Goal: Check status: Check status

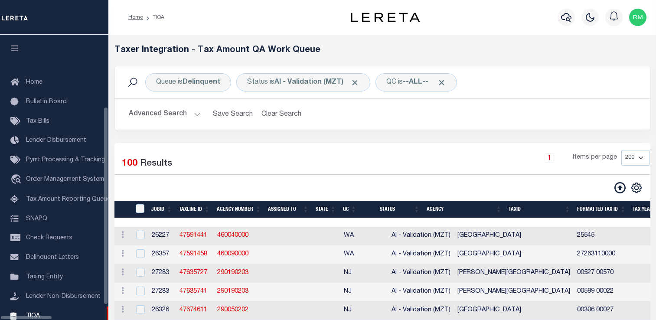
select select "200"
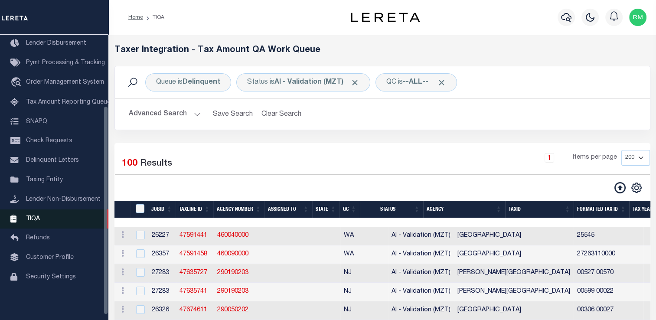
click at [40, 224] on link "TIQA" at bounding box center [54, 220] width 108 height 20
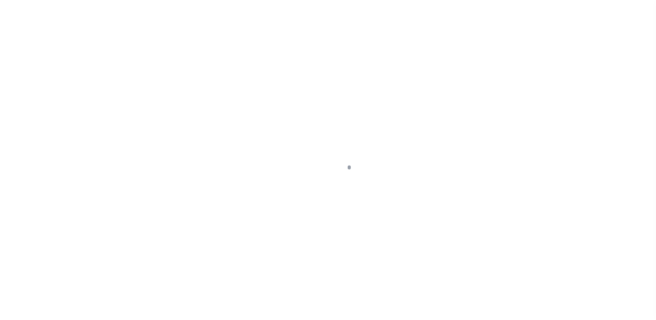
scroll to position [104, 0]
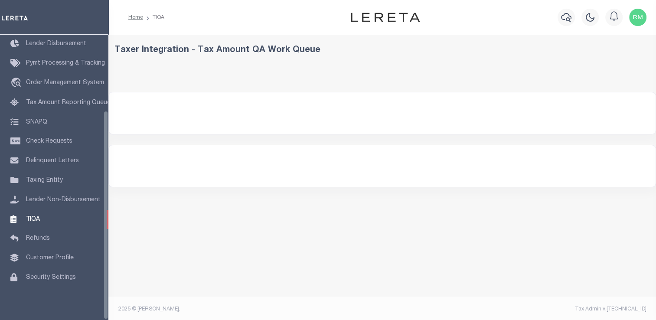
select select "200"
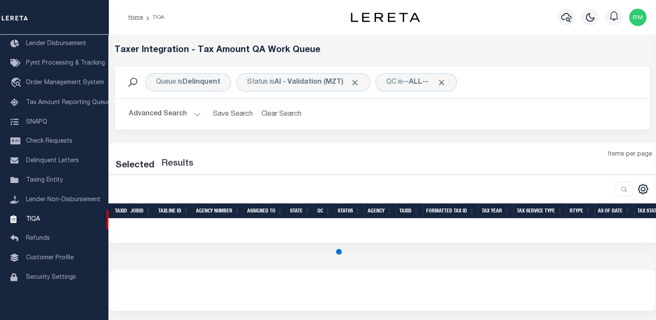
select select "200"
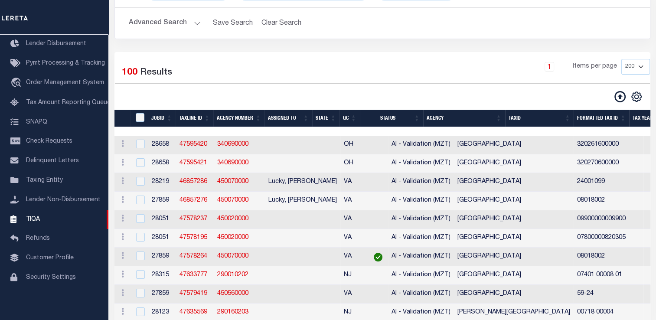
scroll to position [36, 0]
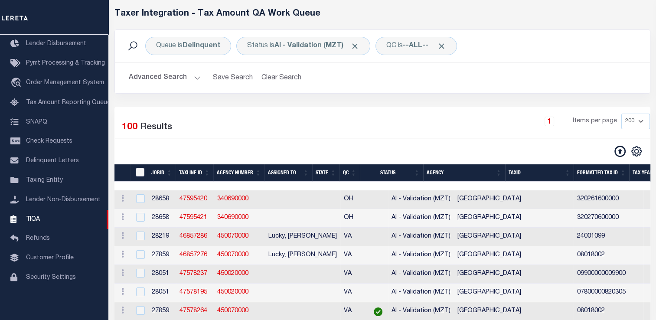
click at [137, 169] on input "TaxID" at bounding box center [140, 172] width 9 height 9
checkbox input "true"
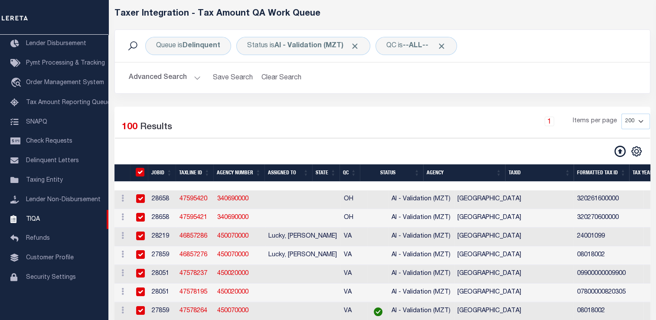
checkbox input "true"
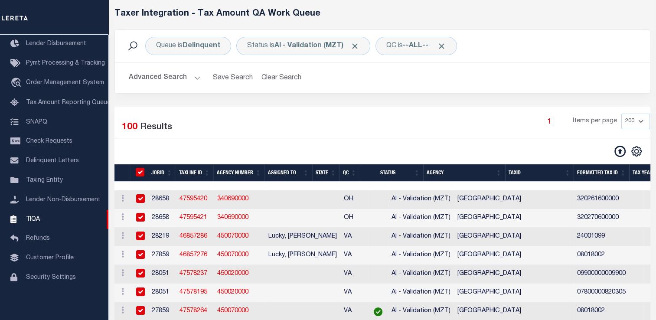
checkbox input "true"
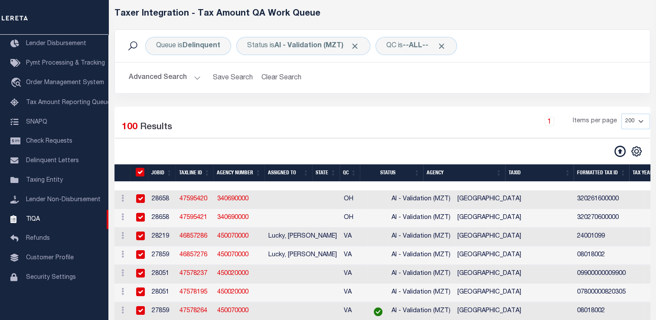
checkbox input "true"
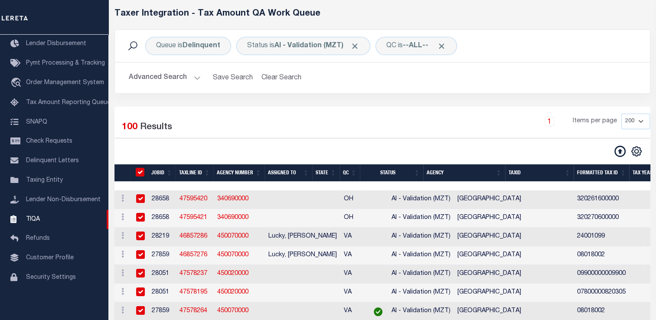
checkbox input "true"
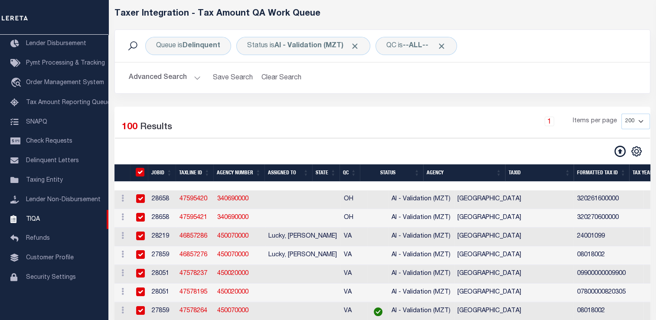
checkbox input "true"
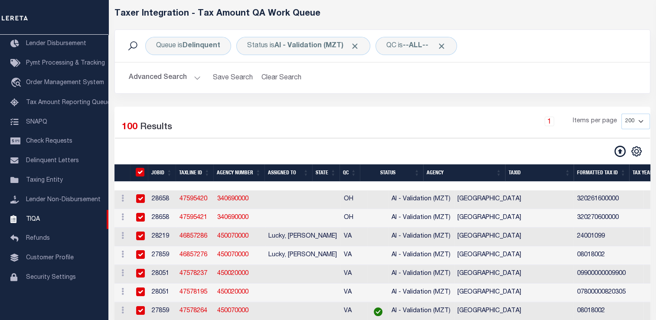
checkbox input "true"
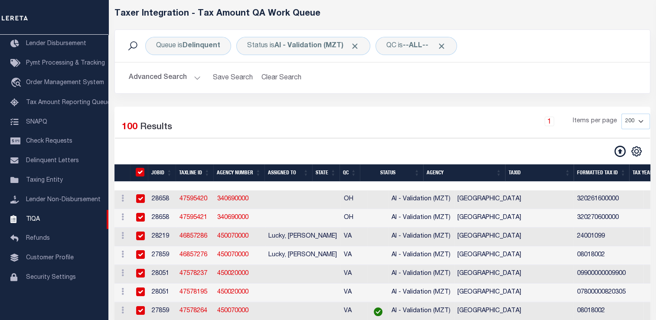
checkbox input "true"
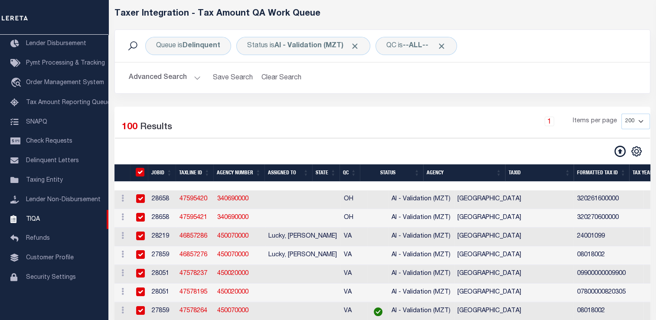
checkbox input "true"
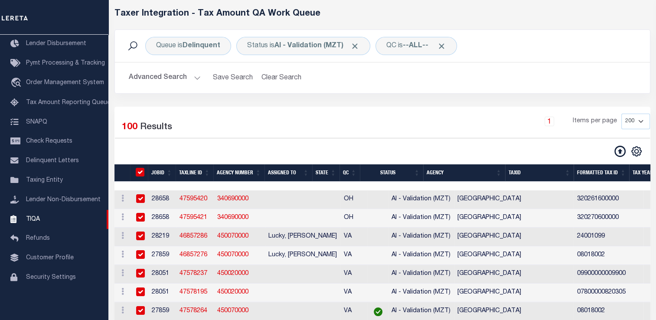
checkbox input "true"
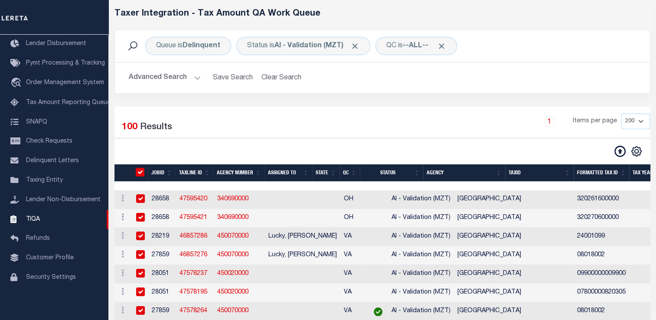
checkbox input "true"
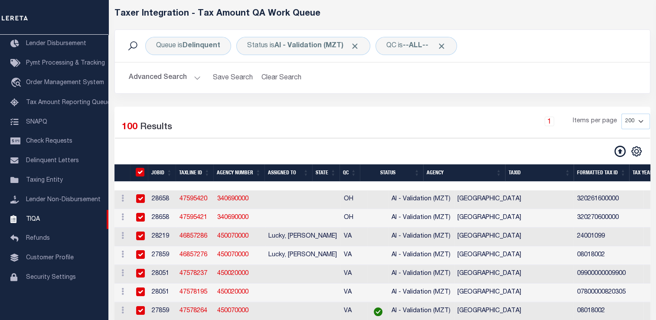
checkbox input "true"
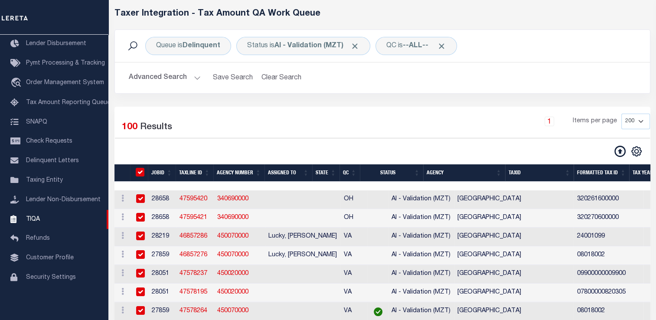
checkbox input "true"
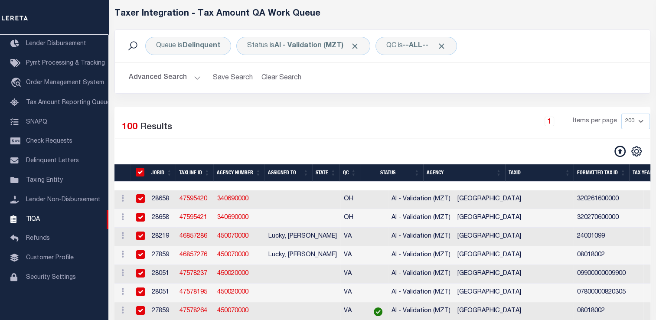
checkbox input "true"
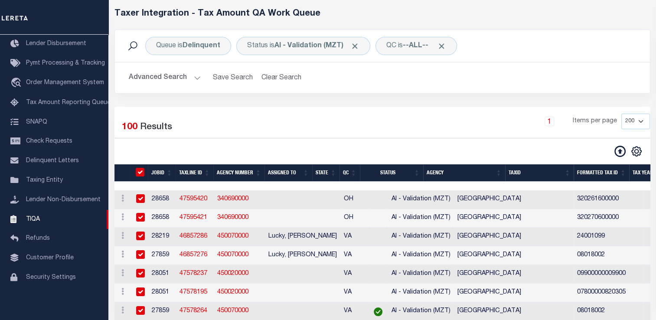
checkbox input "true"
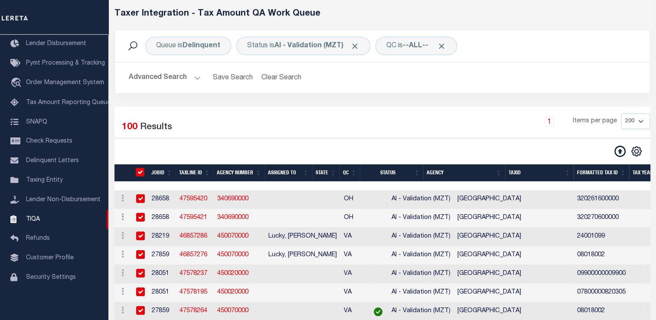
checkbox input "true"
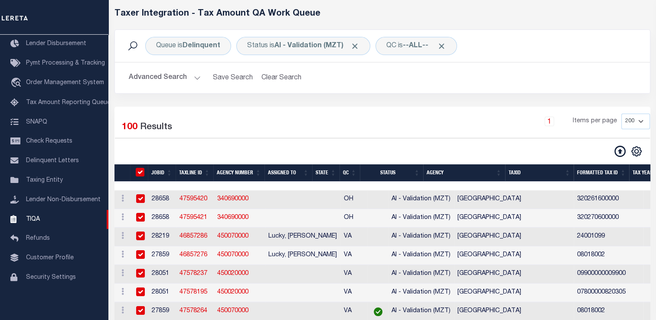
checkbox input "true"
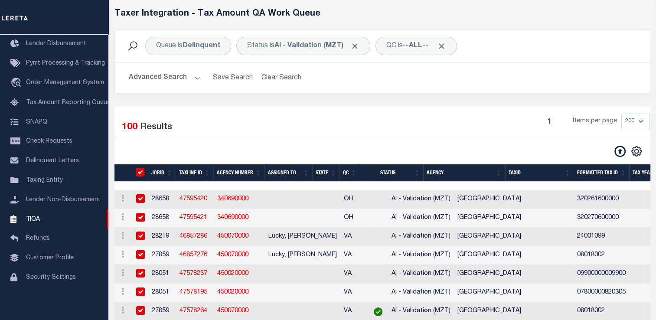
checkbox input "true"
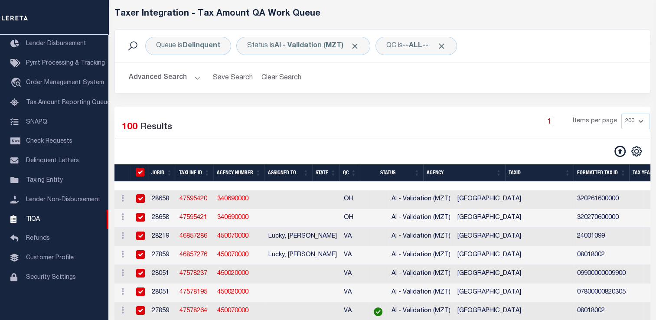
checkbox input "true"
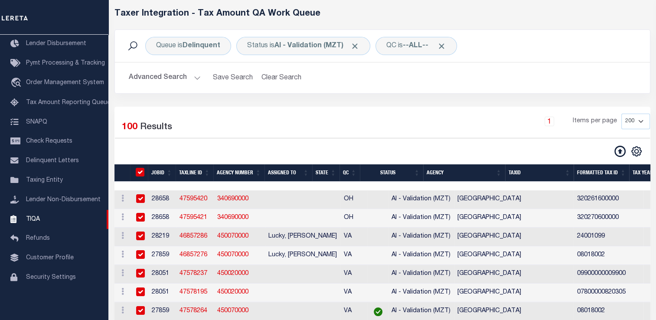
checkbox input "true"
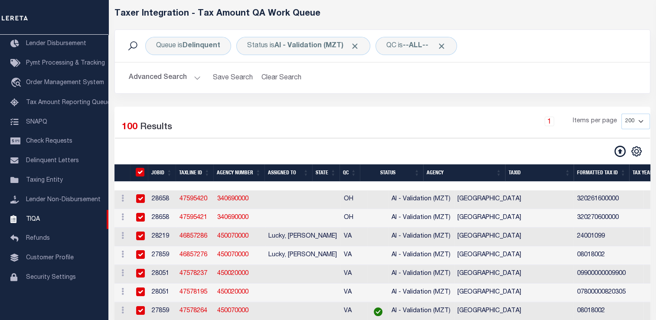
checkbox input "true"
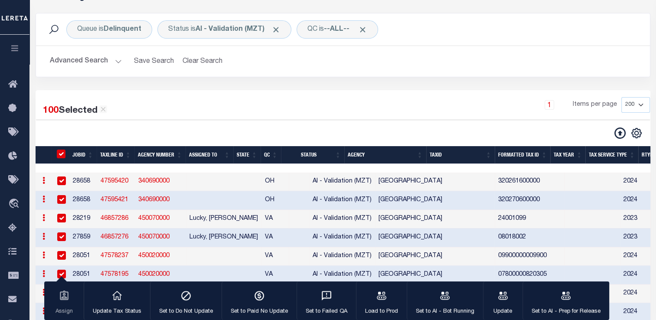
scroll to position [53, 0]
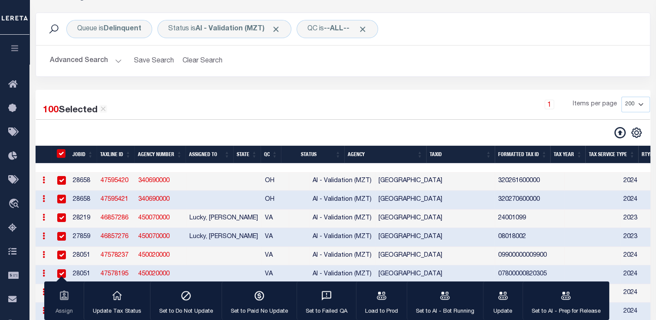
click at [65, 151] on input "TaxID" at bounding box center [61, 153] width 9 height 9
checkbox input "false"
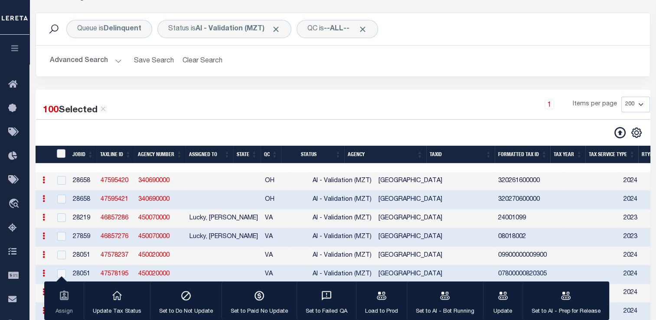
checkbox input "false"
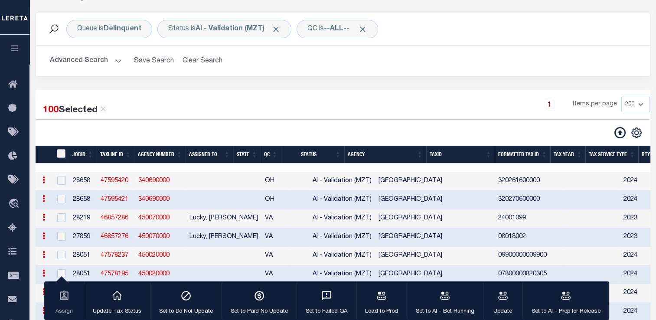
checkbox input "false"
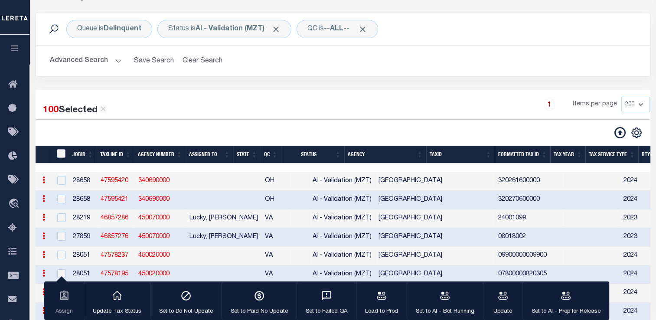
checkbox input "false"
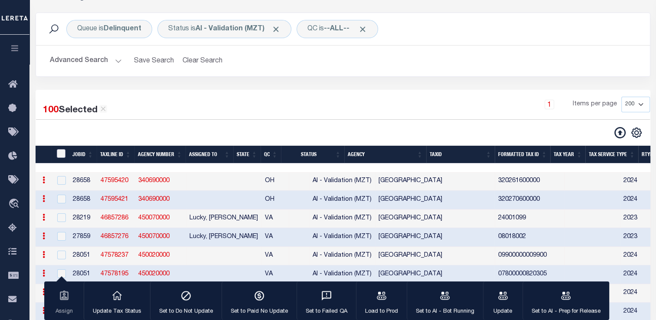
checkbox input "false"
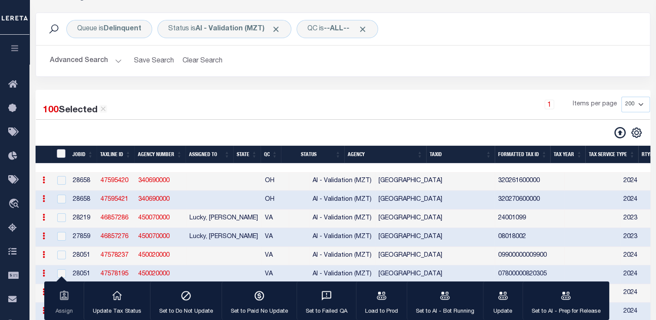
checkbox input "false"
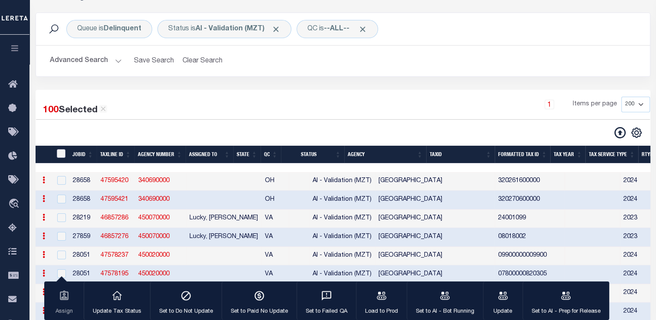
checkbox input "false"
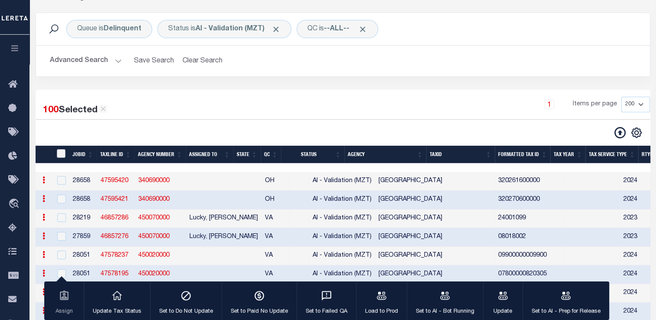
checkbox input "false"
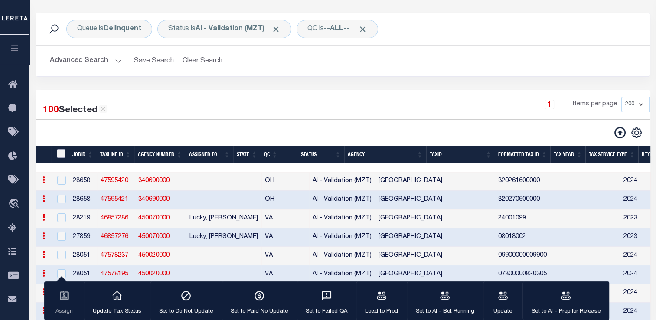
checkbox input "false"
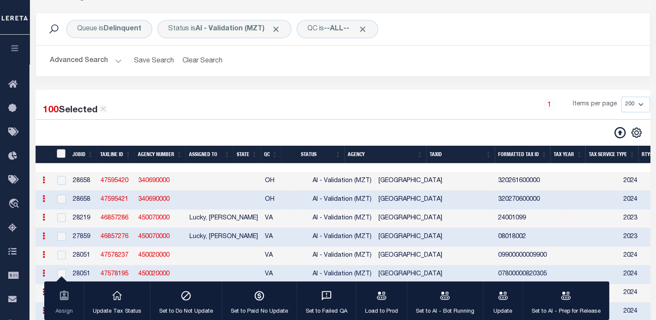
checkbox input "false"
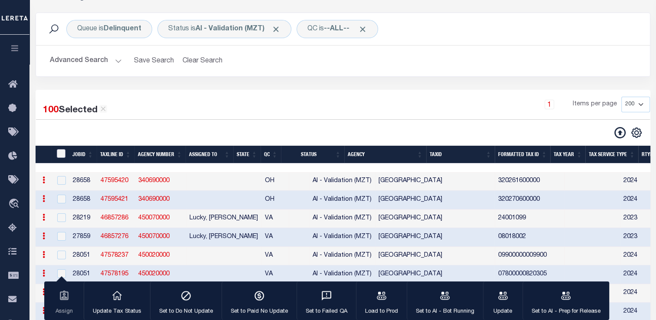
checkbox input "false"
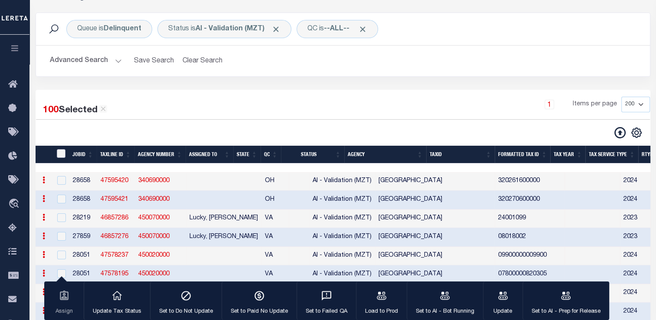
checkbox input "false"
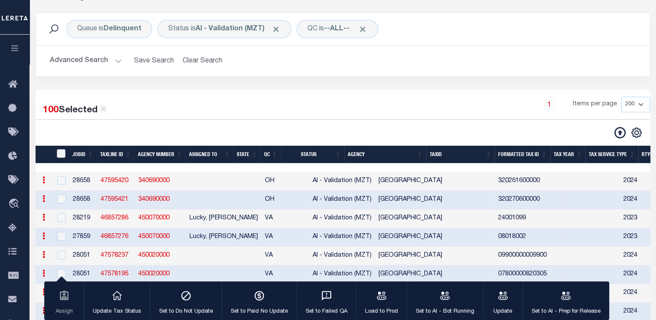
checkbox input "false"
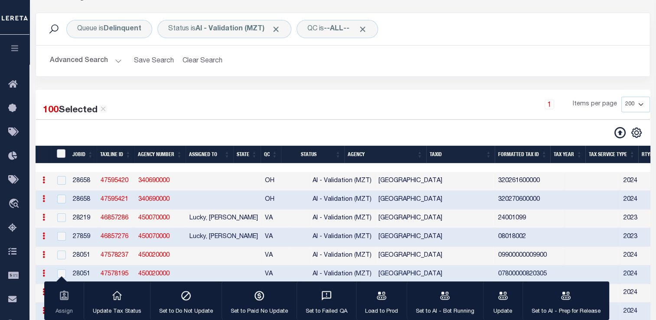
checkbox input "false"
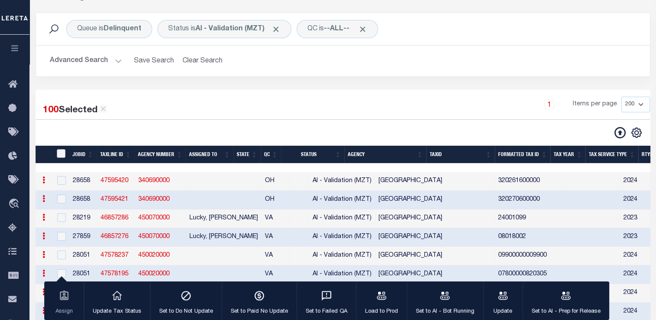
checkbox input "false"
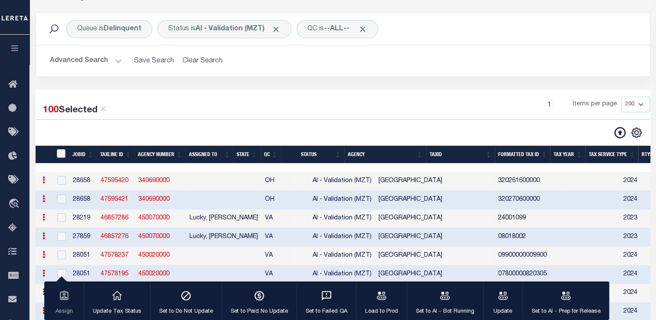
checkbox input "false"
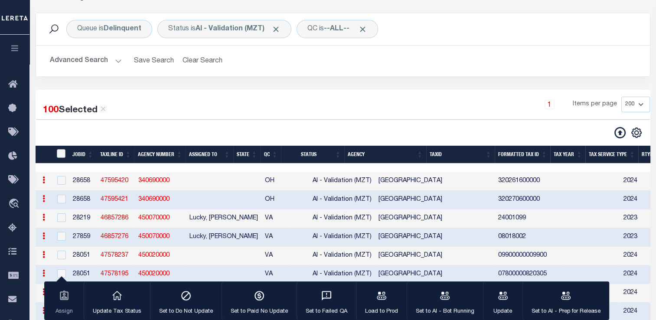
checkbox input "false"
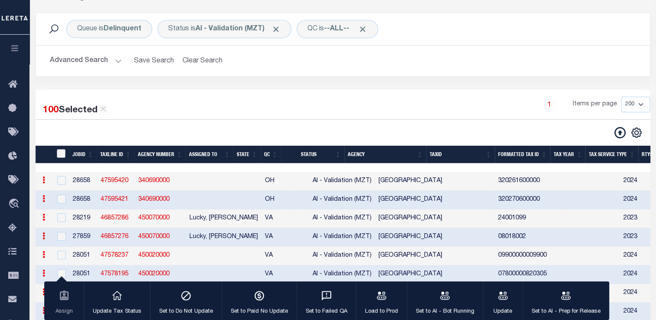
checkbox input "false"
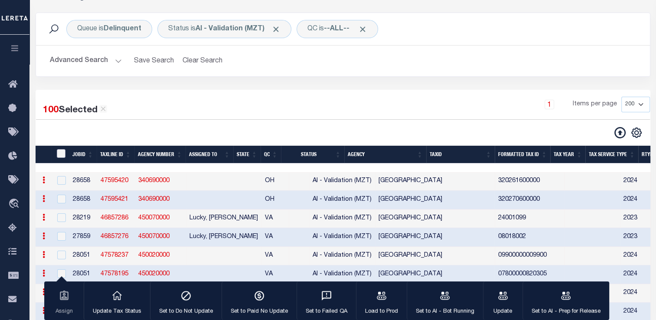
checkbox input "false"
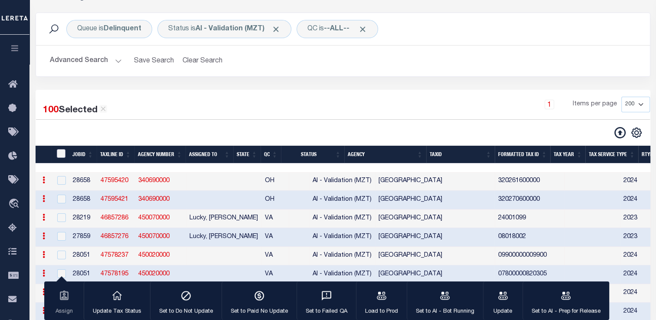
checkbox input "false"
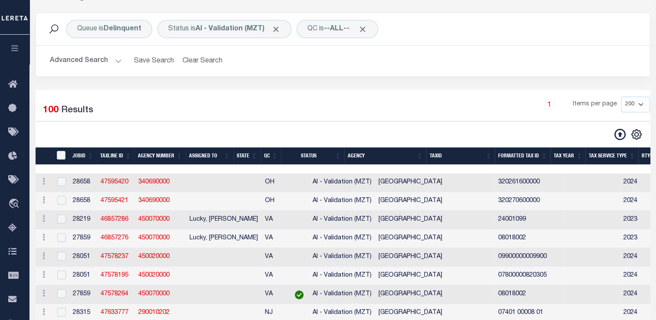
click at [253, 154] on th "State" at bounding box center [246, 156] width 27 height 18
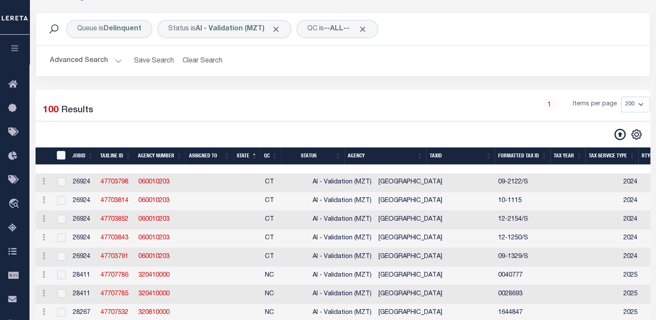
click at [253, 154] on th "State" at bounding box center [246, 156] width 27 height 18
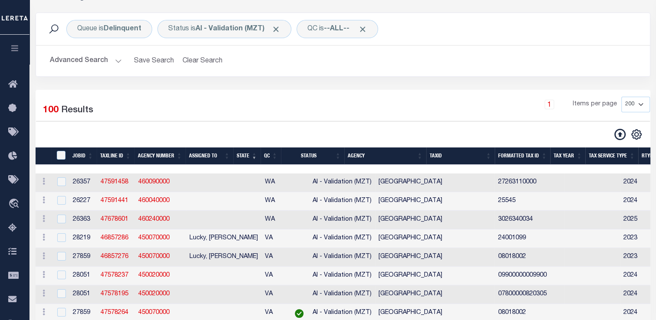
click at [253, 154] on th "State" at bounding box center [246, 156] width 27 height 18
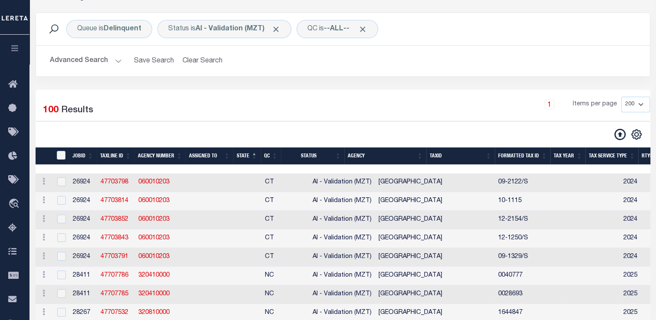
click at [253, 154] on th "State" at bounding box center [246, 156] width 27 height 18
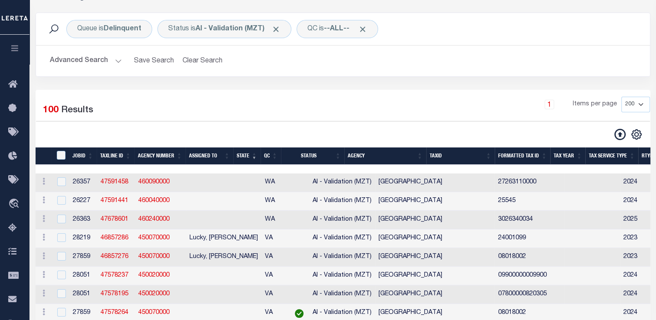
click at [253, 154] on th "State" at bounding box center [246, 156] width 27 height 18
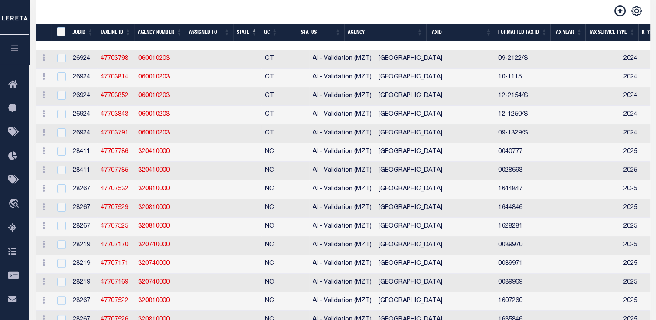
scroll to position [0, 0]
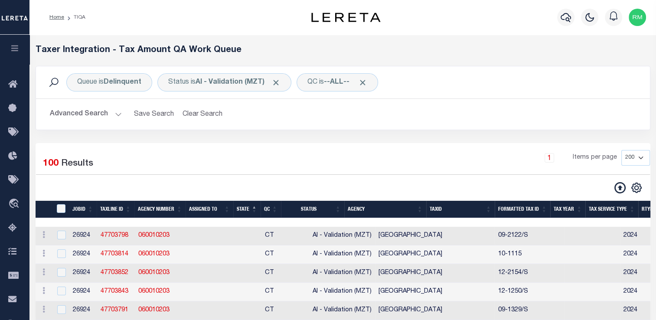
click at [12, 47] on icon "button" at bounding box center [15, 48] width 10 height 8
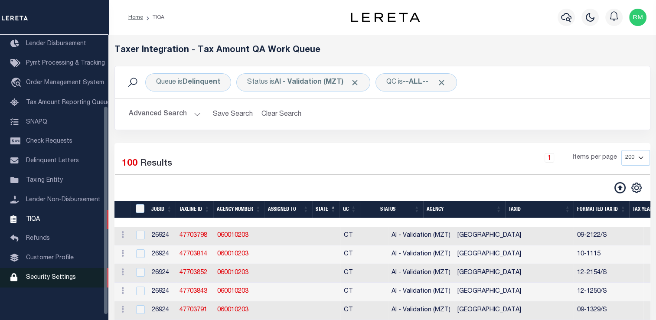
scroll to position [97, 0]
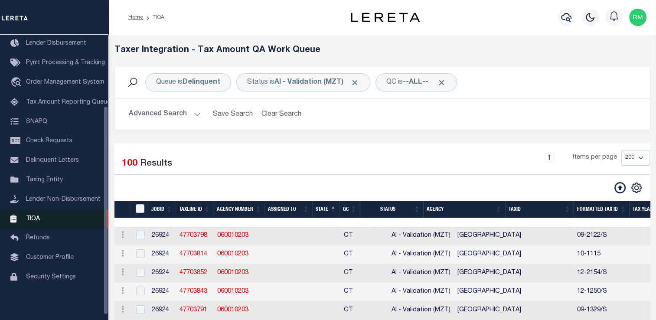
click at [36, 222] on span "TIQA" at bounding box center [33, 219] width 14 height 6
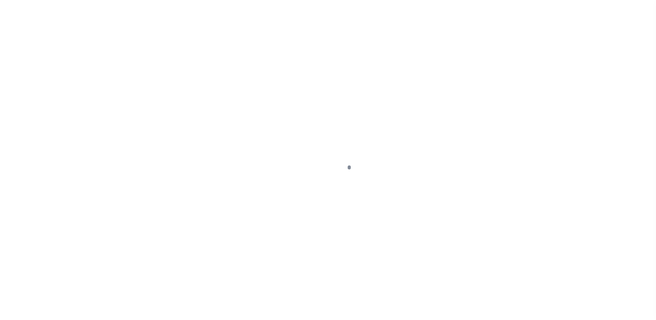
scroll to position [104, 0]
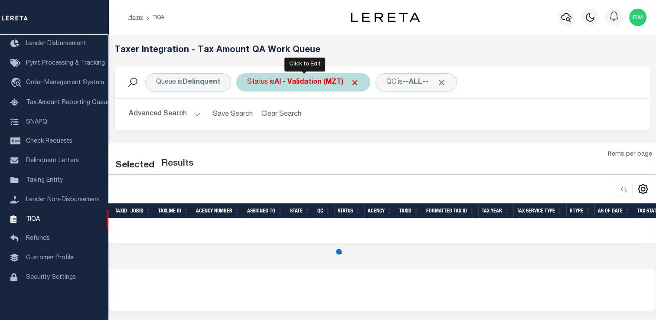
click at [293, 88] on div "Status is AI - Validation (MZT)" at bounding box center [303, 82] width 134 height 18
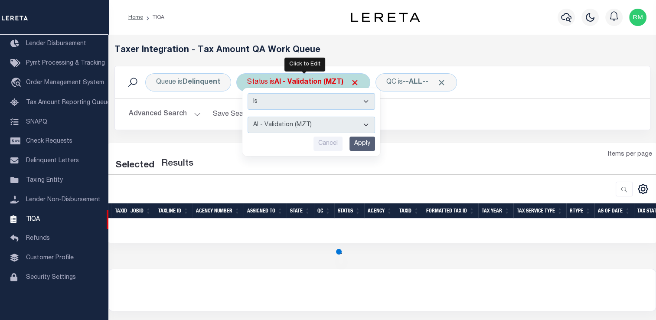
click at [298, 128] on select "AI - Bot Exception (ERR) AI - Bot Running (PLA) AI - Failed QA (FQA) AI - Prep …" at bounding box center [312, 125] width 128 height 16
select select "PLA"
click at [248, 117] on select "AI - Bot Exception (ERR) AI - Bot Running (PLA) AI - Failed QA (FQA) AI - Prep …" at bounding box center [312, 125] width 128 height 16
click at [361, 150] on input "Apply" at bounding box center [363, 144] width 26 height 14
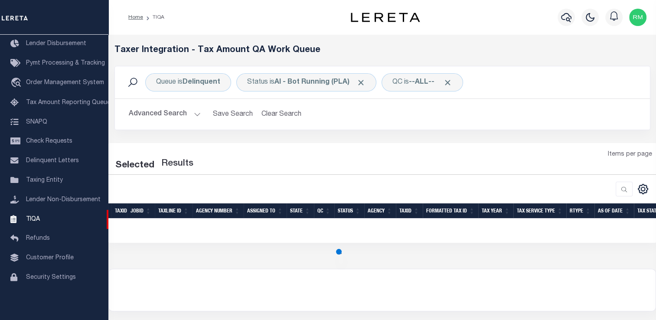
click at [313, 162] on div "Items per page" at bounding box center [453, 158] width 408 height 16
select select "200"
